Goal: Navigation & Orientation: Find specific page/section

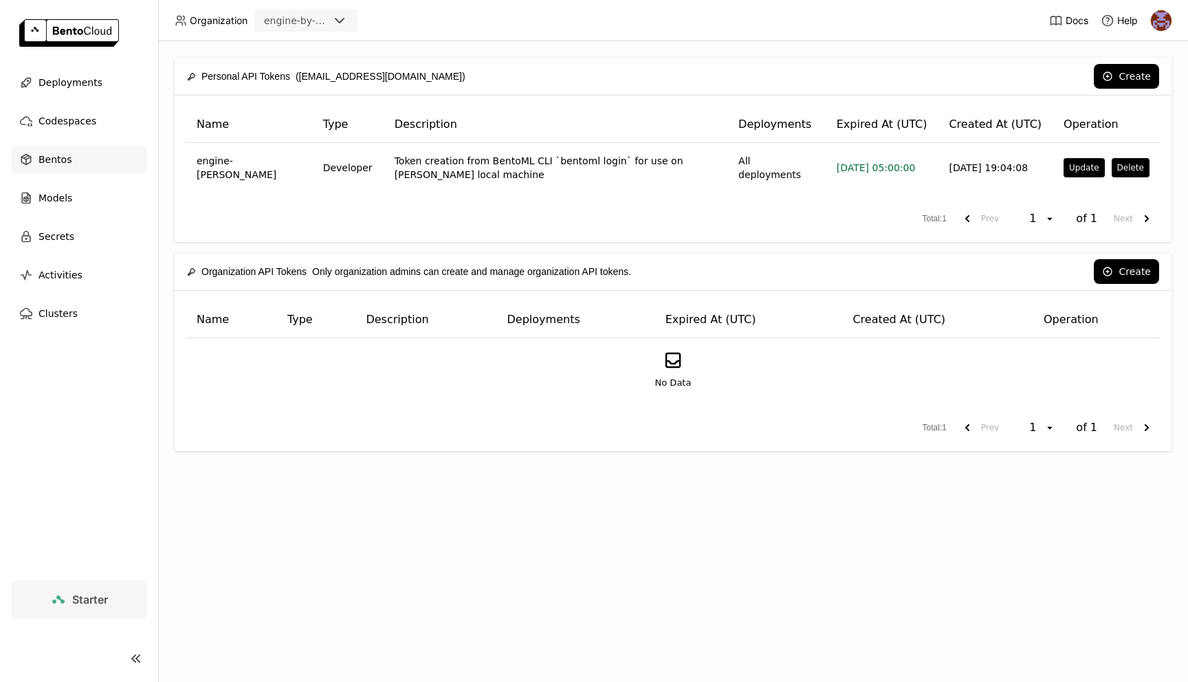
click at [67, 168] on div "Bentos" at bounding box center [79, 159] width 136 height 27
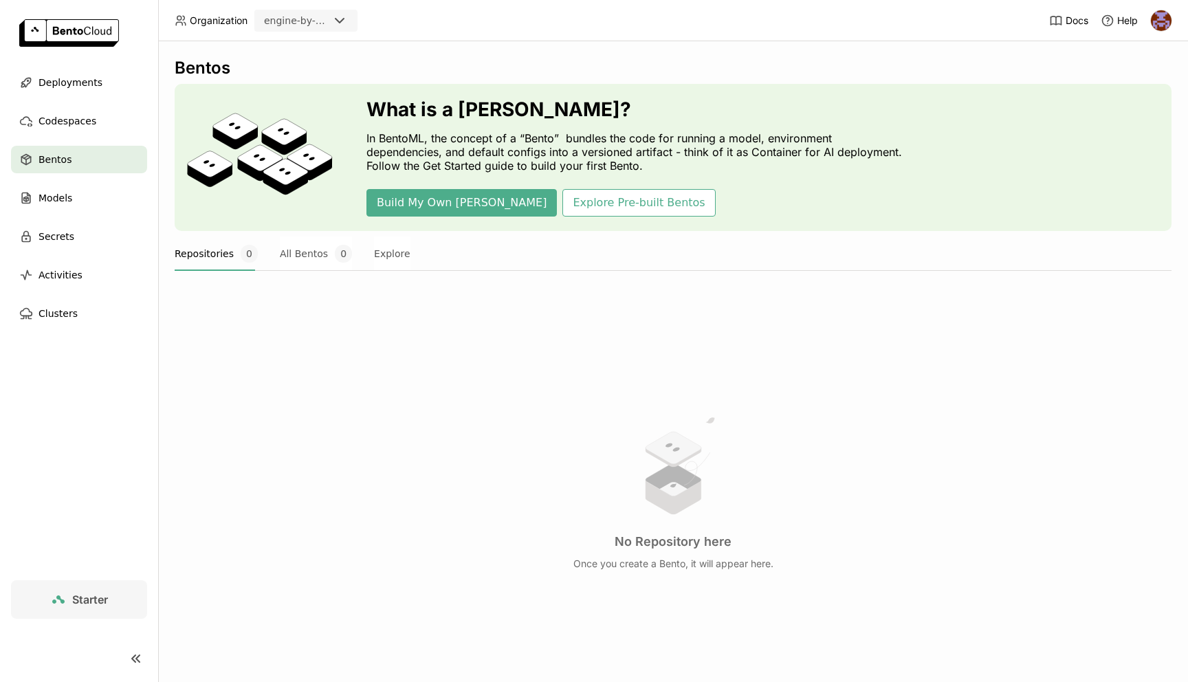
click at [325, 235] on div "Bentos What is a [DEMOGRAPHIC_DATA]? In BentoML, the concept of a “Bento” bundl…" at bounding box center [673, 379] width 997 height 643
click at [74, 274] on span "Activities" at bounding box center [60, 275] width 44 height 16
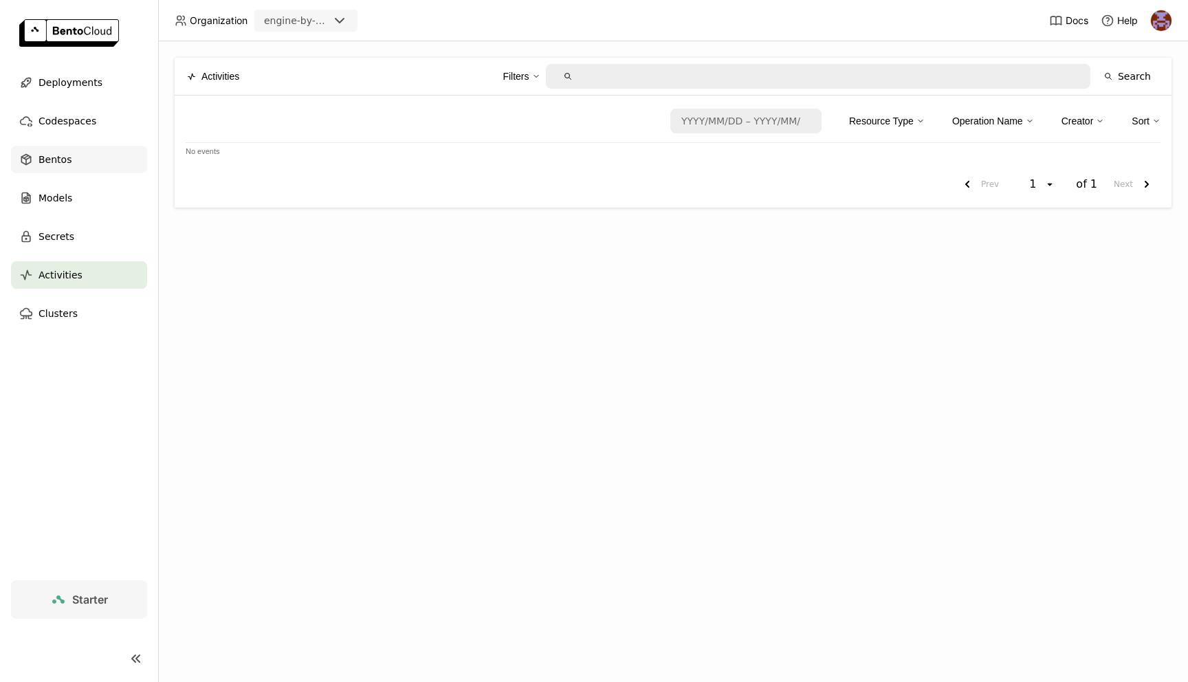
click at [113, 168] on div "Bentos" at bounding box center [79, 159] width 136 height 27
